Goal: Navigation & Orientation: Find specific page/section

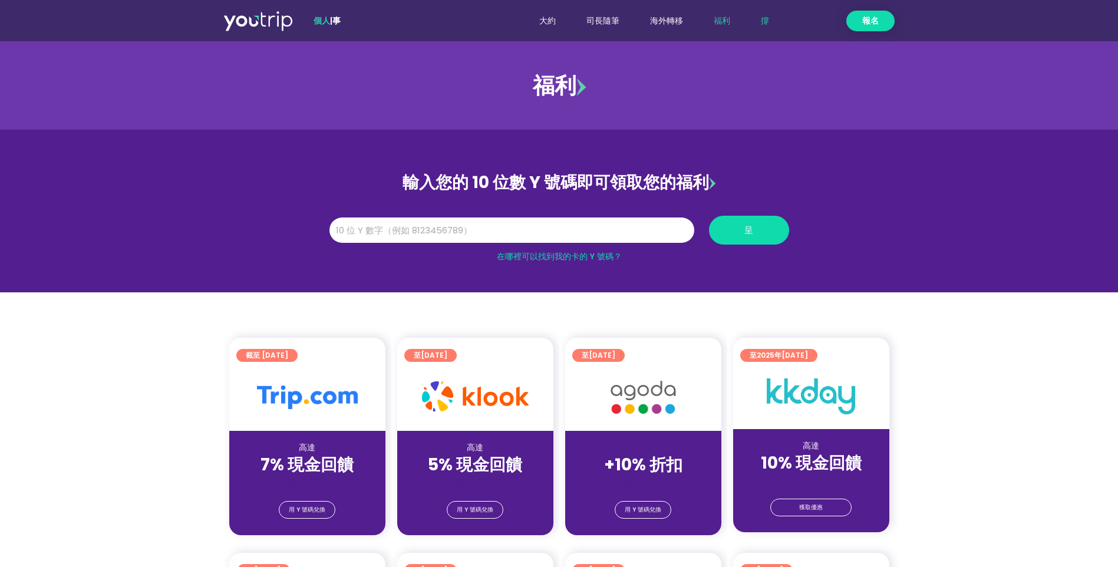
click at [767, 18] on link "撐" at bounding box center [764, 21] width 39 height 22
click at [553, 18] on link "大約" at bounding box center [547, 21] width 47 height 22
click at [674, 22] on link "海外轉移" at bounding box center [667, 21] width 64 height 22
click at [677, 20] on link "海外轉移" at bounding box center [667, 21] width 64 height 22
